Goal: Task Accomplishment & Management: Manage account settings

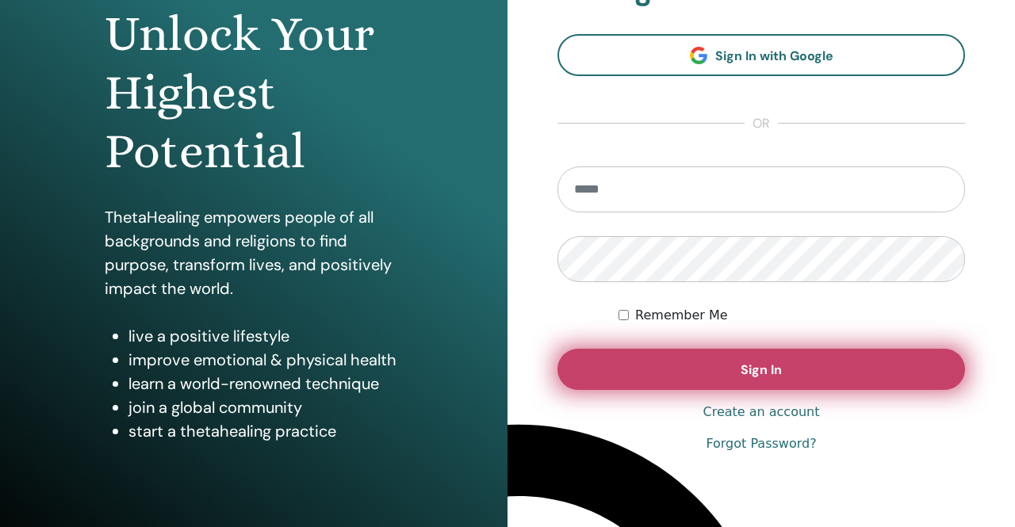
scroll to position [1948, 0]
type input "**********"
click at [769, 365] on span "Sign In" at bounding box center [760, 370] width 41 height 17
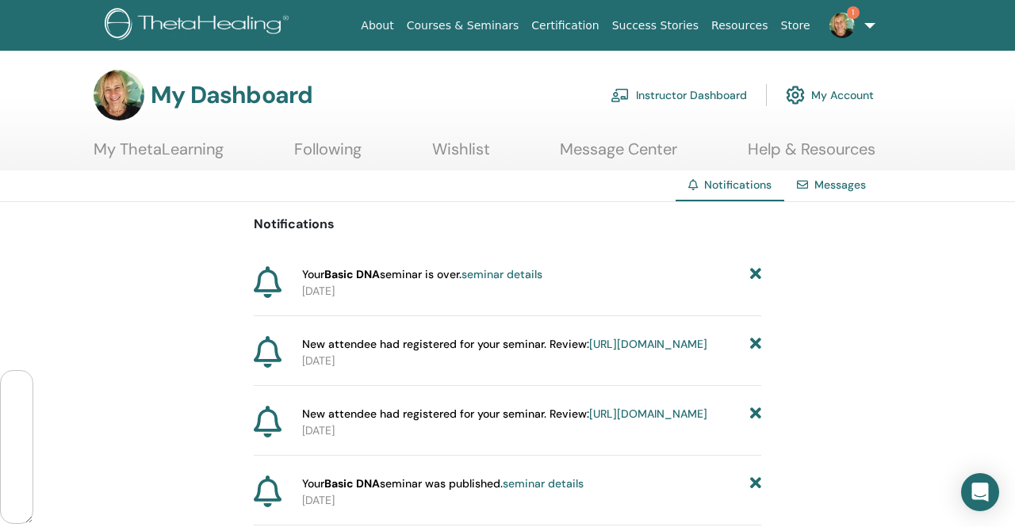
click at [525, 274] on link "seminar details" at bounding box center [501, 274] width 81 height 14
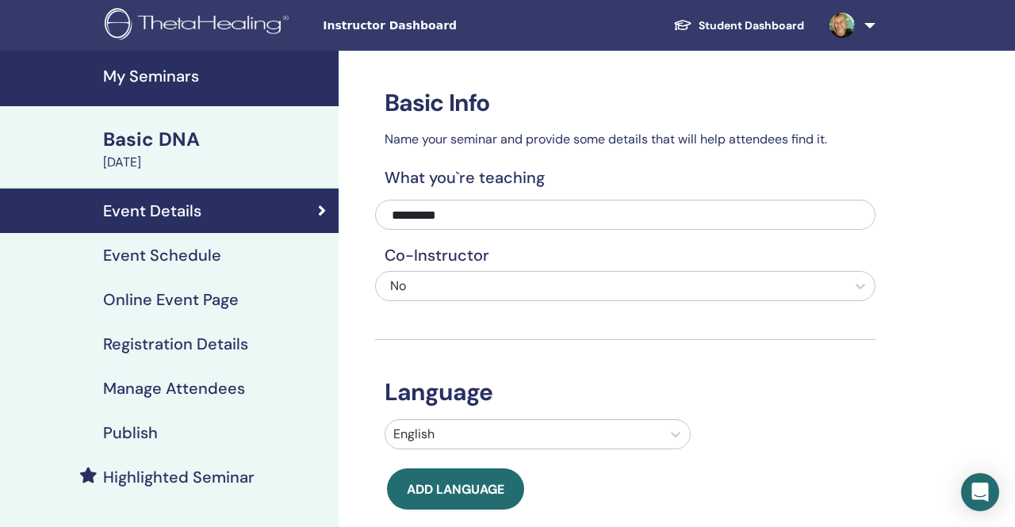
click at [193, 388] on h4 "Manage Attendees" at bounding box center [174, 388] width 142 height 19
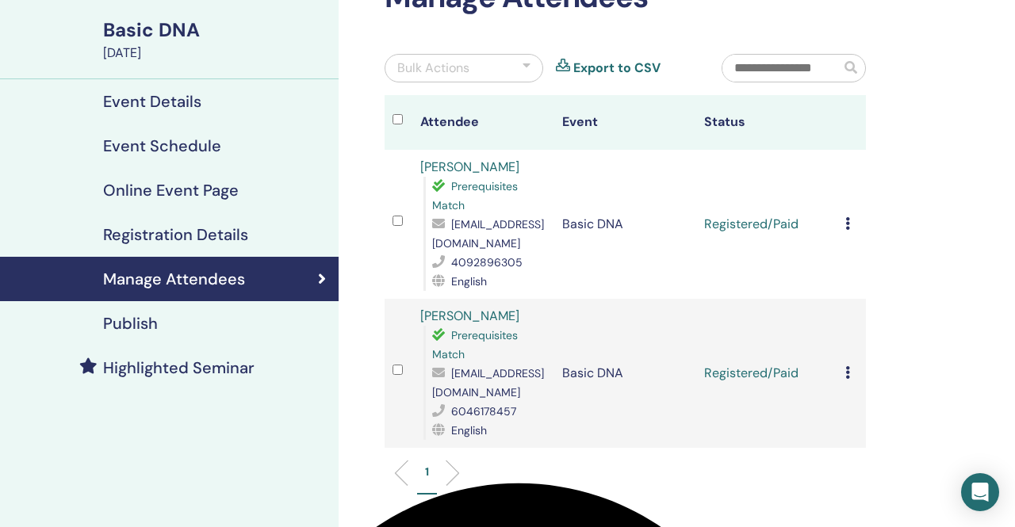
scroll to position [95, 0]
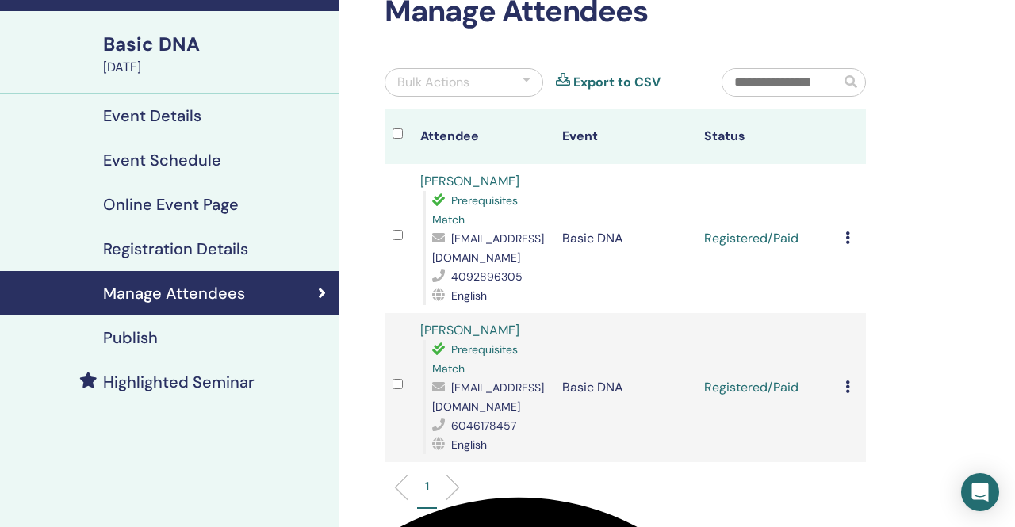
click at [844, 235] on td "Cancel Registration Do not auto-certify Mark as Paid Mark as Unpaid Mark as Abs…" at bounding box center [851, 238] width 29 height 149
click at [850, 236] on div "Cancel Registration Do not auto-certify Mark as Paid Mark as Unpaid Mark as Abs…" at bounding box center [851, 238] width 13 height 19
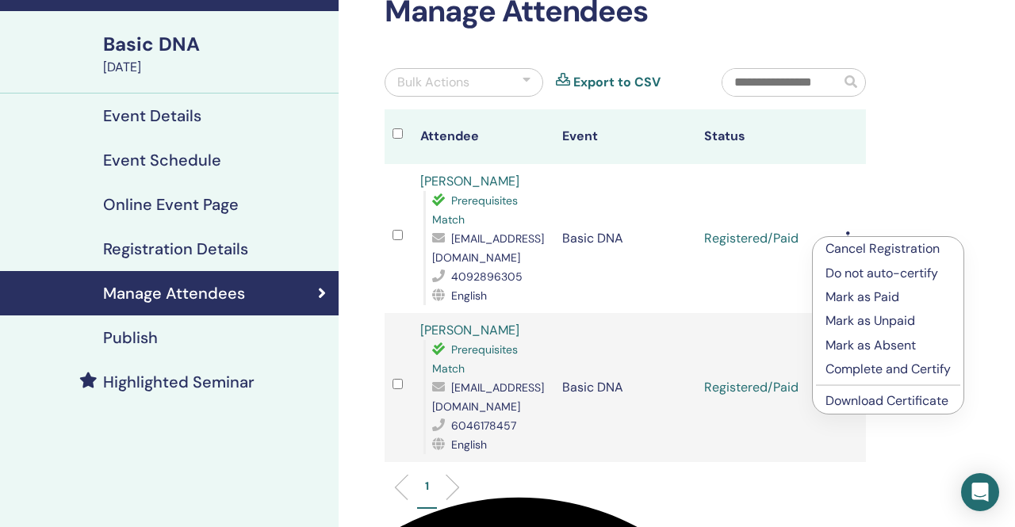
click at [851, 367] on p "Complete and Certify" at bounding box center [887, 369] width 125 height 19
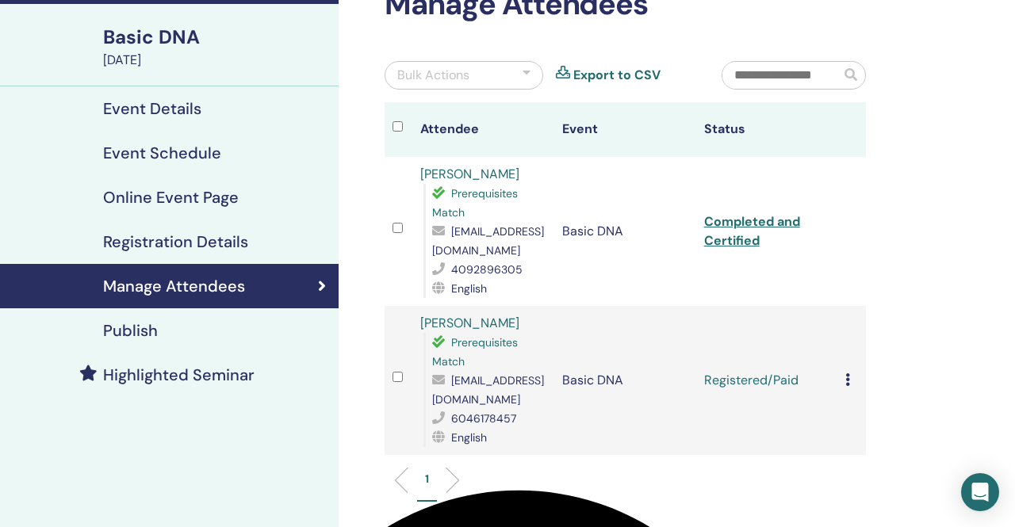
scroll to position [101, 0]
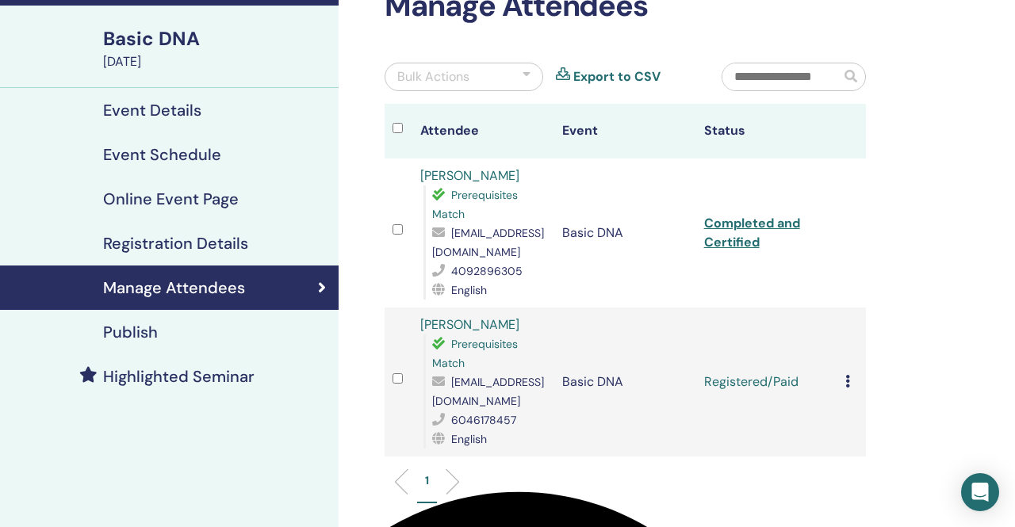
click at [847, 380] on icon at bounding box center [847, 381] width 5 height 13
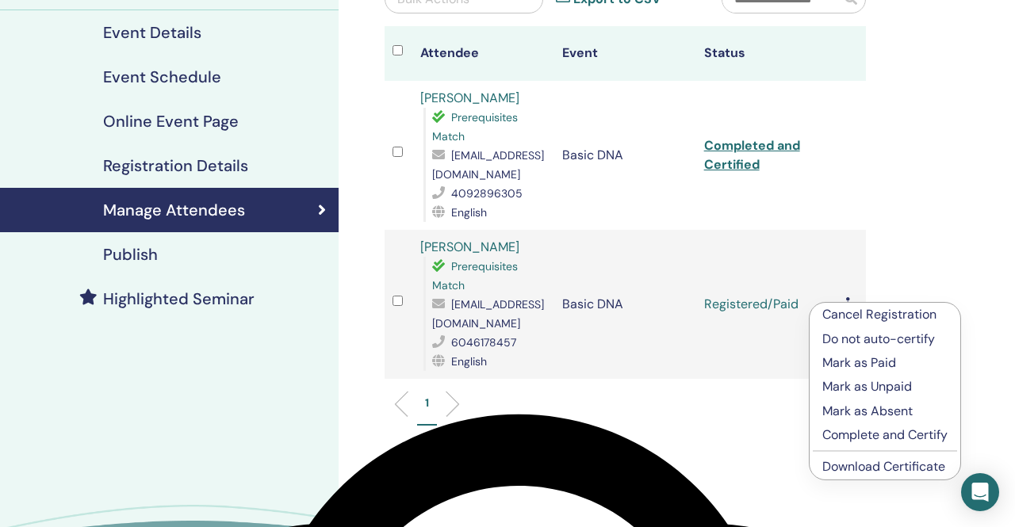
scroll to position [208, 0]
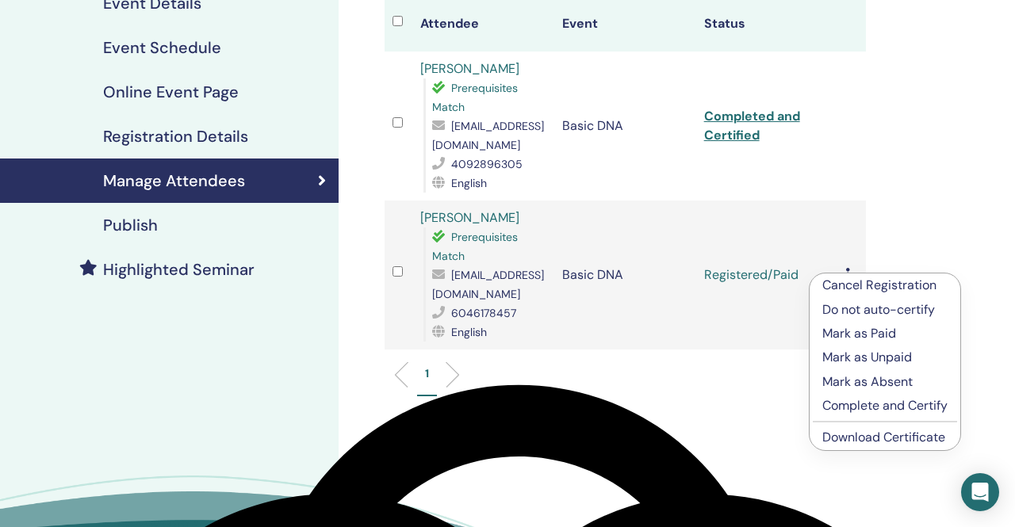
click at [854, 405] on p "Complete and Certify" at bounding box center [884, 405] width 125 height 19
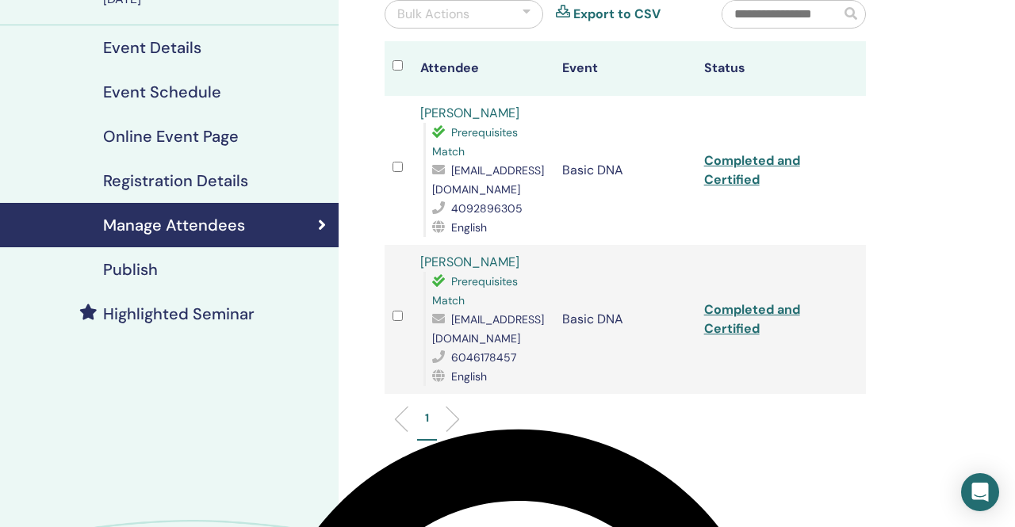
scroll to position [164, 0]
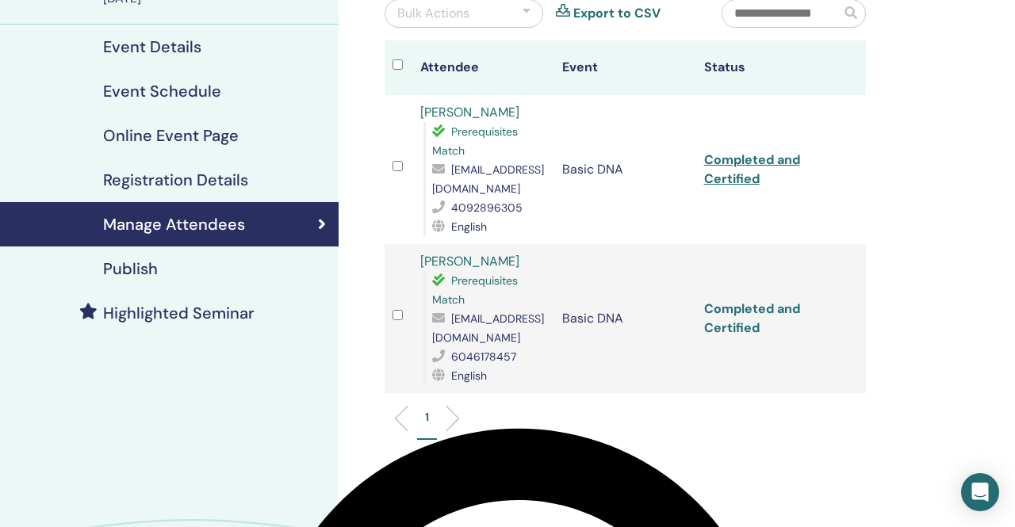
click at [749, 312] on link "Completed and Certified" at bounding box center [752, 318] width 96 height 36
